Goal: Information Seeking & Learning: Learn about a topic

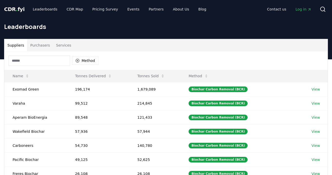
click at [38, 42] on button "Purchasers" at bounding box center [40, 45] width 26 height 12
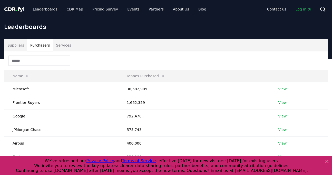
click at [19, 46] on button "Suppliers" at bounding box center [15, 45] width 23 height 12
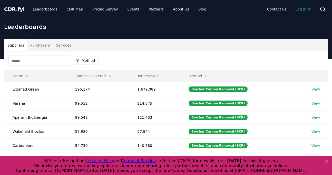
click at [28, 57] on input at bounding box center [39, 61] width 62 height 10
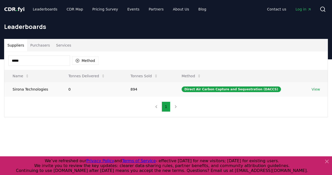
type input "*****"
click at [316, 89] on link "View" at bounding box center [315, 89] width 8 height 5
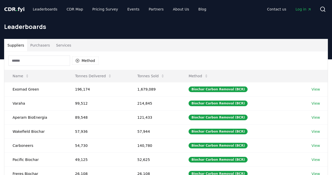
click at [55, 62] on input at bounding box center [39, 61] width 62 height 10
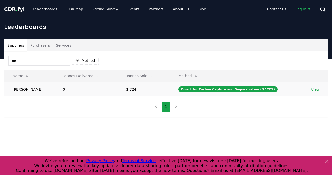
type input "***"
click at [316, 88] on link "View" at bounding box center [315, 89] width 8 height 5
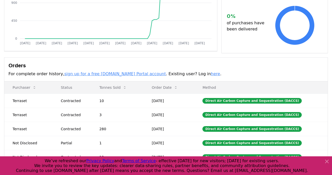
scroll to position [136, 0]
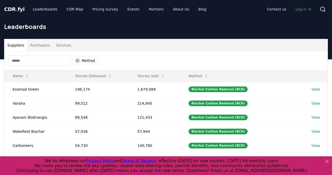
click at [44, 61] on input at bounding box center [39, 61] width 62 height 10
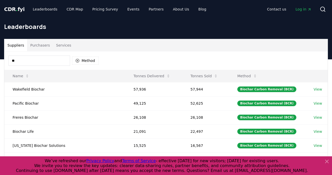
type input "*"
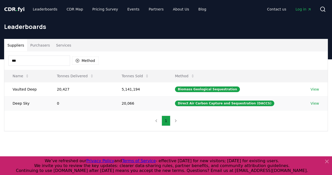
type input "***"
click at [312, 103] on link "View" at bounding box center [314, 103] width 8 height 5
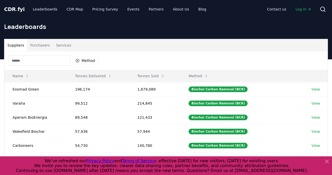
click at [41, 62] on input at bounding box center [39, 61] width 62 height 10
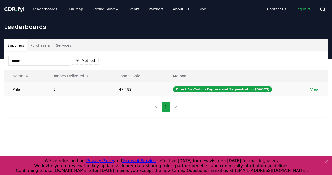
type input "******"
click at [314, 89] on link "View" at bounding box center [314, 89] width 8 height 5
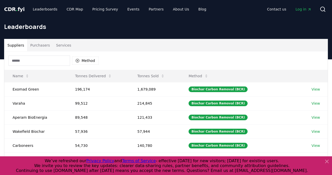
click at [47, 62] on input at bounding box center [39, 61] width 62 height 10
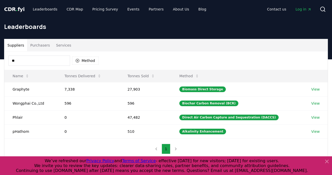
click at [40, 64] on input "**" at bounding box center [39, 61] width 62 height 10
type input "*"
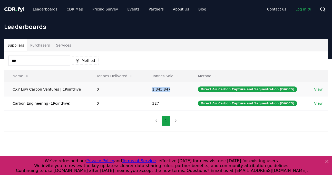
drag, startPoint x: 171, startPoint y: 91, endPoint x: 151, endPoint y: 91, distance: 20.3
click at [151, 91] on td "1,345,847" at bounding box center [167, 89] width 46 height 14
copy td "1,345,847"
click at [209, 51] on div "Suppliers Purchasers Services" at bounding box center [165, 45] width 323 height 12
click at [33, 59] on input "***" at bounding box center [39, 61] width 62 height 10
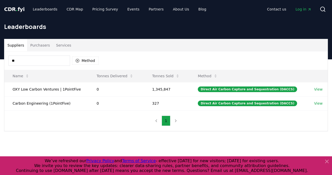
type input "*"
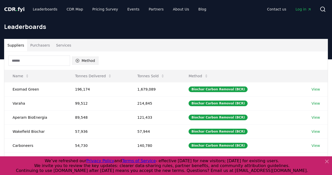
click at [90, 62] on button "Method" at bounding box center [85, 61] width 26 height 8
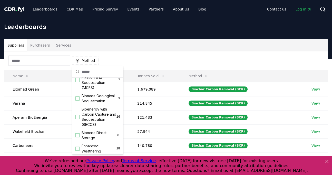
scroll to position [39, 0]
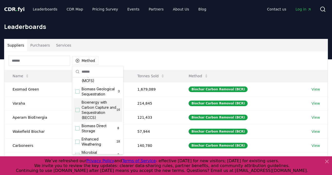
click at [77, 112] on div "Suggestions" at bounding box center [77, 110] width 4 height 4
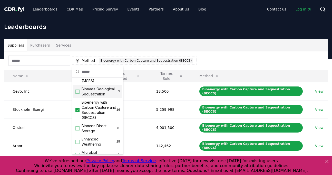
click at [196, 44] on div "Suppliers Purchasers Services" at bounding box center [165, 45] width 323 height 12
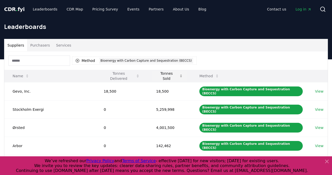
click at [153, 77] on button "Tonnes Sold" at bounding box center [169, 76] width 35 height 10
click at [159, 76] on button "Tonnes Sold" at bounding box center [169, 76] width 35 height 10
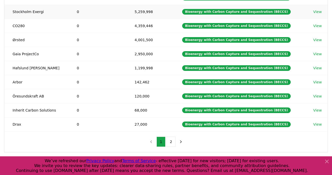
scroll to position [92, 0]
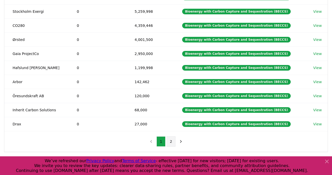
click at [171, 142] on button "2" at bounding box center [170, 142] width 9 height 10
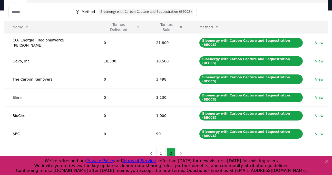
scroll to position [48, 0]
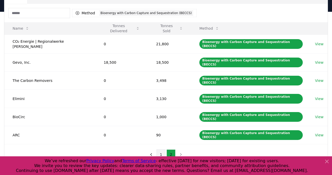
click at [160, 150] on button "1" at bounding box center [160, 155] width 9 height 10
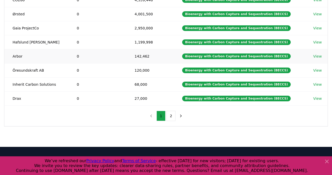
scroll to position [118, 0]
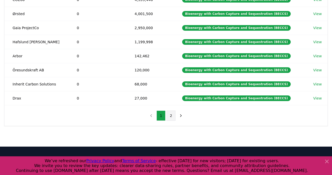
click at [172, 115] on button "2" at bounding box center [170, 116] width 9 height 10
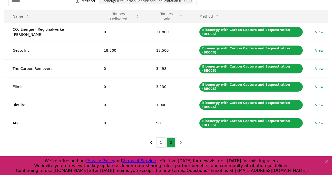
scroll to position [59, 0]
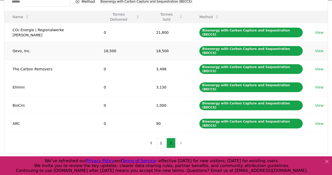
click at [318, 48] on link "View" at bounding box center [319, 50] width 8 height 5
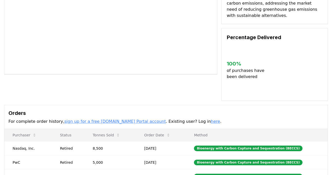
scroll to position [118, 0]
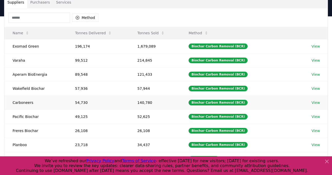
scroll to position [18, 0]
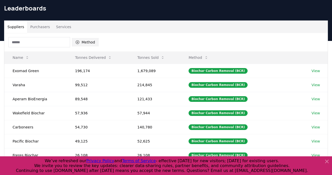
click at [86, 43] on button "Method" at bounding box center [85, 42] width 26 height 8
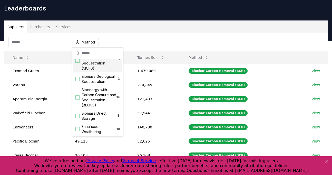
scroll to position [36, 0]
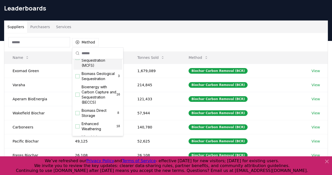
click at [97, 102] on span "Bioenergy with Carbon Capture and Sequestration (BECCS)" at bounding box center [99, 95] width 35 height 21
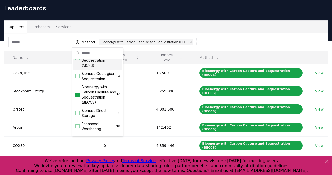
click at [139, 31] on div "Suppliers Purchasers Services" at bounding box center [165, 27] width 323 height 12
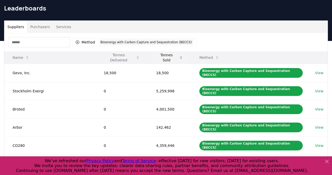
click at [164, 62] on button "Tonnes Sold" at bounding box center [169, 58] width 35 height 10
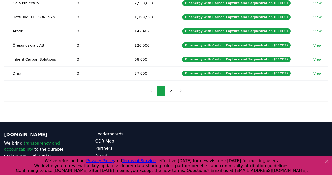
scroll to position [145, 0]
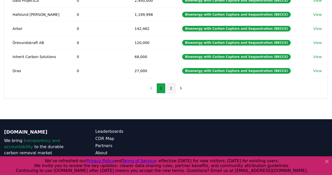
click at [173, 89] on button "2" at bounding box center [170, 88] width 9 height 10
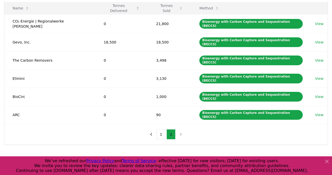
scroll to position [67, 0]
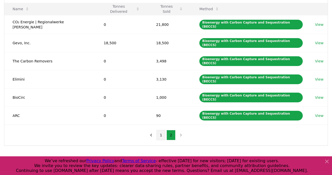
click at [161, 130] on button "1" at bounding box center [160, 135] width 9 height 10
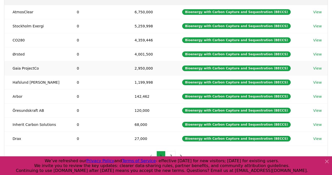
scroll to position [78, 0]
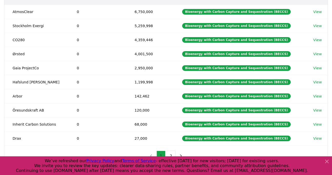
click at [0, 0] on div "Suppliers Purchasers Services Method 1 Bioenergy with Carbon Capture and Seques…" at bounding box center [166, 63] width 332 height 205
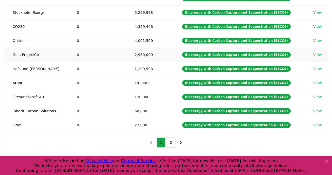
scroll to position [93, 0]
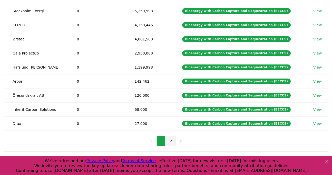
click at [170, 141] on button "2" at bounding box center [170, 141] width 9 height 10
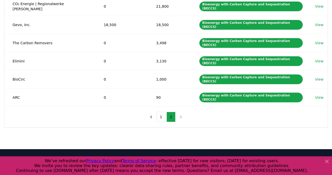
scroll to position [85, 0]
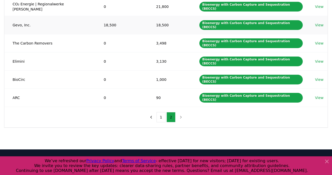
click at [0, 0] on div "Suppliers Purchasers Services Method 1 Bioenergy with Carbon Capture and Seques…" at bounding box center [166, 41] width 332 height 174
drag, startPoint x: 26, startPoint y: 60, endPoint x: 12, endPoint y: 62, distance: 14.3
click at [12, 71] on td "BioCirc" at bounding box center [49, 80] width 91 height 18
copy td "BioCirc"
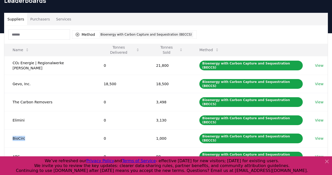
scroll to position [22, 0]
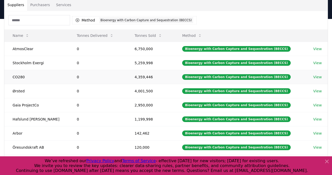
scroll to position [41, 0]
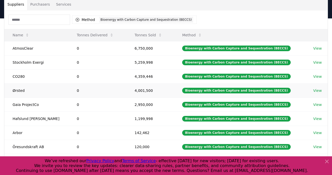
click at [316, 91] on link "View" at bounding box center [317, 90] width 8 height 5
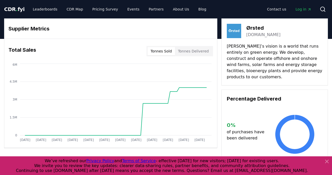
click at [262, 47] on p "Ørsted’s vision is a world that runs entirely on green energy. We develop, cons…" at bounding box center [275, 61] width 96 height 37
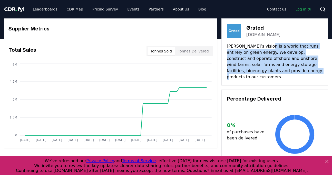
drag, startPoint x: 262, startPoint y: 47, endPoint x: 262, endPoint y: 73, distance: 26.7
click at [262, 73] on p "Ørsted’s vision is a world that runs entirely on green energy. We develop, cons…" at bounding box center [275, 61] width 96 height 37
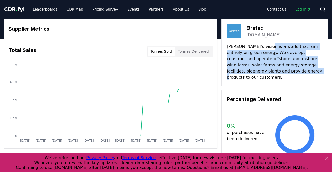
click at [257, 72] on p "Ørsted’s vision is a world that runs entirely on green energy. We develop, cons…" at bounding box center [275, 61] width 96 height 37
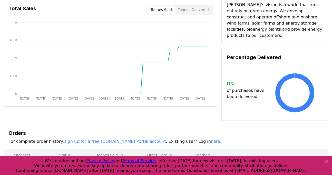
scroll to position [103, 0]
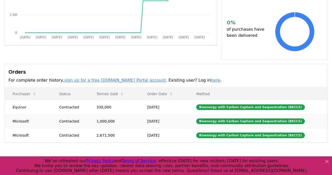
click at [21, 115] on td "Microsoft" at bounding box center [27, 121] width 47 height 14
copy td "Microsoft"
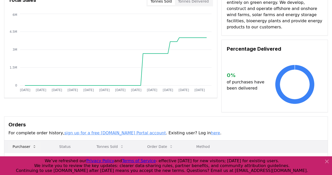
scroll to position [0, 0]
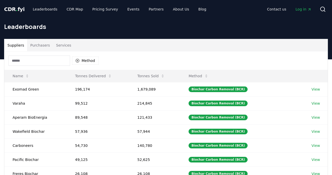
scroll to position [41, 0]
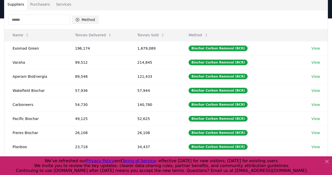
click at [84, 16] on button "Method" at bounding box center [85, 20] width 26 height 8
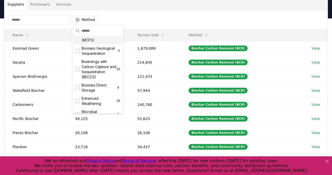
scroll to position [46, 0]
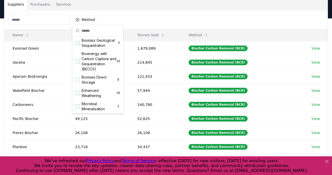
click at [97, 72] on span "Bioenergy with Carbon Capture and Sequestration (BECCS)" at bounding box center [99, 61] width 35 height 21
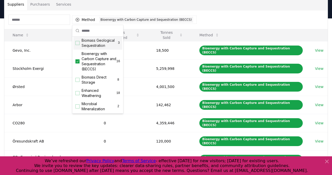
click at [146, 3] on div "Suppliers Purchasers Services" at bounding box center [165, 4] width 323 height 12
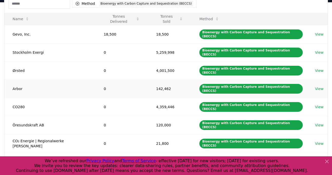
scroll to position [59, 0]
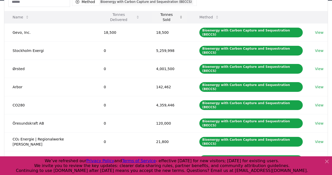
click at [160, 16] on button "Tonnes Sold" at bounding box center [169, 17] width 35 height 10
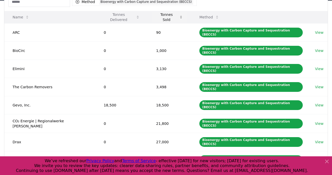
click at [160, 16] on button "Tonnes Sold" at bounding box center [169, 17] width 35 height 10
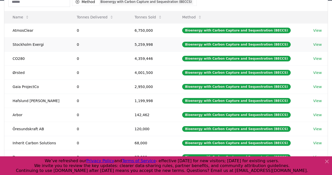
click at [318, 45] on link "View" at bounding box center [317, 44] width 8 height 5
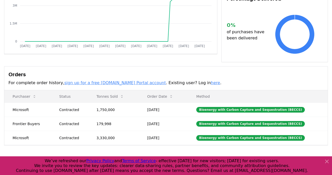
scroll to position [95, 0]
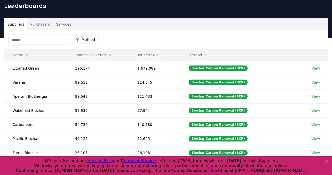
scroll to position [14, 0]
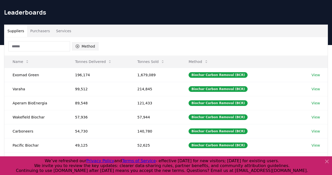
click at [87, 45] on button "Method" at bounding box center [85, 46] width 26 height 8
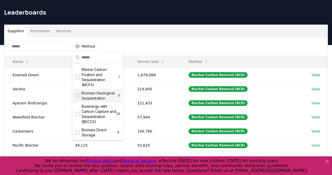
scroll to position [27, 0]
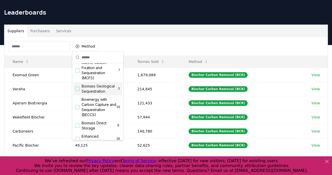
click at [99, 111] on span "Bioenergy with Carbon Capture and Sequestration (BECCS)" at bounding box center [99, 107] width 35 height 21
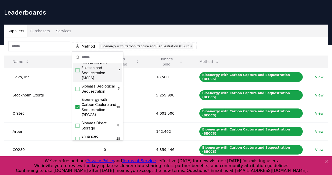
click at [94, 25] on div "Suppliers Purchasers Services" at bounding box center [165, 31] width 323 height 12
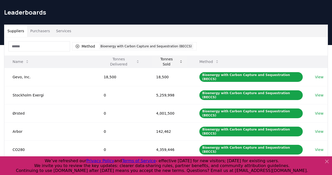
click at [162, 60] on button "Tonnes Sold" at bounding box center [169, 62] width 35 height 10
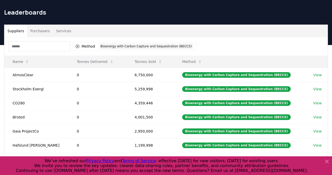
click at [0, 0] on div "CDR . fyi Leaderboards CDR Map Pricing Survey Events Partners About Us Blog Con…" at bounding box center [166, 159] width 332 height 347
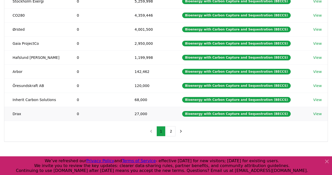
scroll to position [104, 0]
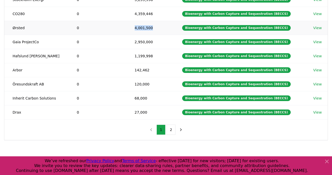
drag, startPoint x: 152, startPoint y: 27, endPoint x: 134, endPoint y: 28, distance: 18.2
click at [134, 28] on td "4,001,500" at bounding box center [150, 28] width 48 height 14
copy td "4,001,500"
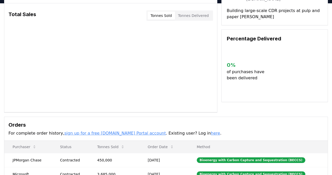
scroll to position [36, 0]
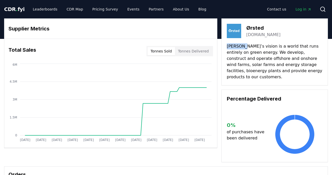
drag, startPoint x: 237, startPoint y: 46, endPoint x: 230, endPoint y: 46, distance: 6.9
click at [230, 46] on p "Ørsted’s vision is a world that runs entirely on green energy. We develop, cons…" at bounding box center [275, 61] width 96 height 37
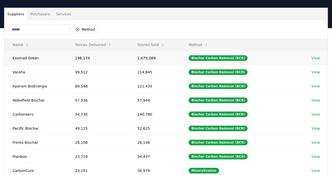
scroll to position [34, 0]
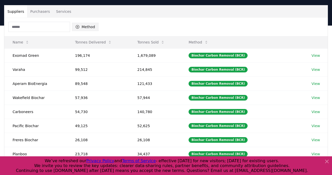
click at [87, 27] on button "Method" at bounding box center [85, 27] width 26 height 8
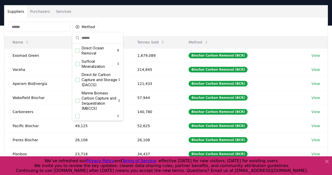
scroll to position [165, 0]
click at [94, 82] on span "Direct Air Carbon Capture and Storage (DACCS)" at bounding box center [100, 79] width 37 height 15
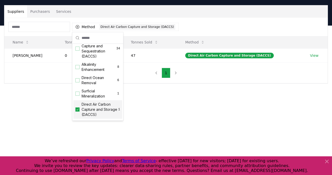
scroll to position [122, 0]
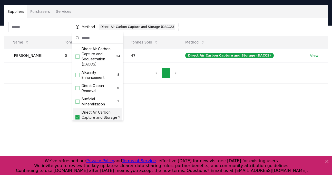
click at [100, 61] on span "Direct Air Carbon Capture and Sequestration (DACCS)" at bounding box center [99, 56] width 35 height 21
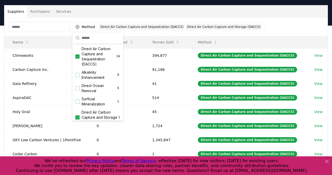
click at [128, 19] on div "Method 2 Direct Air Carbon Capture and Sequestration (DACCS) Direct Air Carbon …" at bounding box center [165, 27] width 323 height 18
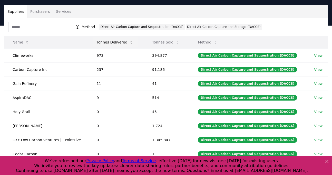
click at [113, 44] on button "Tonnes Delivered" at bounding box center [115, 42] width 45 height 10
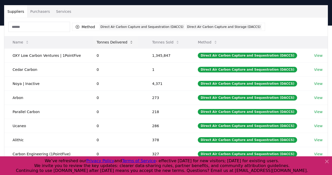
click at [113, 44] on button "Tonnes Delivered" at bounding box center [115, 42] width 45 height 10
